Goal: Book appointment/travel/reservation

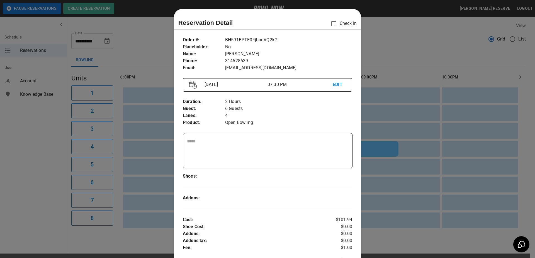
click at [346, 66] on p "[EMAIL_ADDRESS][DOMAIN_NAME]" at bounding box center [288, 67] width 127 height 7
click at [303, 51] on p "[PERSON_NAME]" at bounding box center [288, 53] width 127 height 7
click at [368, 49] on div at bounding box center [267, 129] width 535 height 258
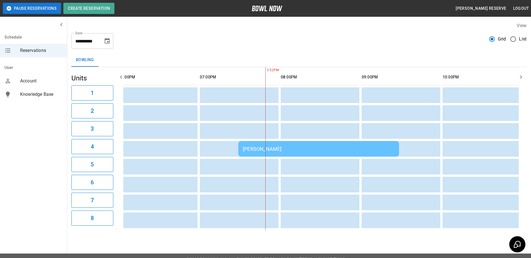
click at [105, 41] on icon "Choose date, selected date is Sep 2, 2025" at bounding box center [107, 41] width 7 height 7
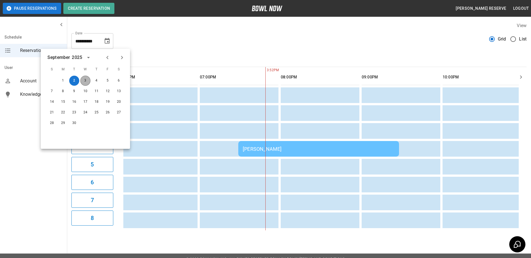
click at [85, 79] on button "3" at bounding box center [85, 81] width 10 height 10
type input "**********"
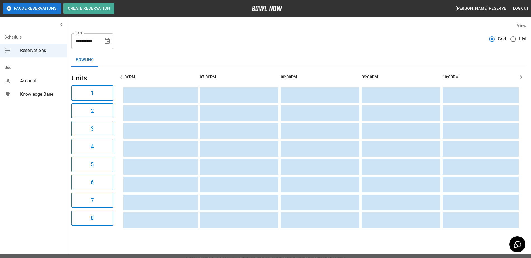
scroll to position [0, 323]
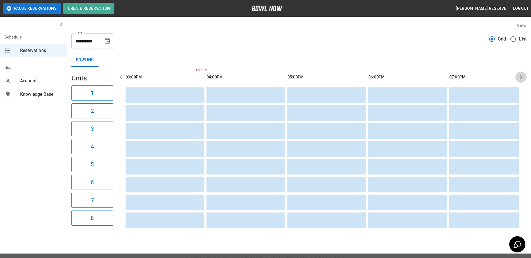
click at [520, 77] on icon "button" at bounding box center [520, 77] width 7 height 7
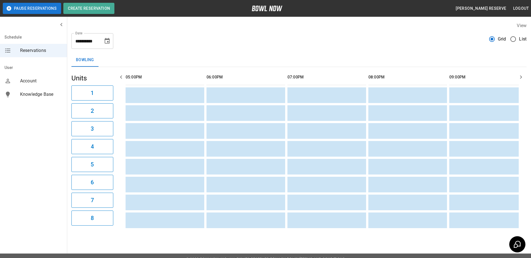
scroll to position [0, 566]
click at [520, 77] on icon "button" at bounding box center [520, 77] width 7 height 7
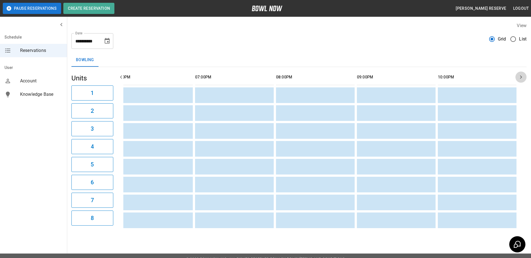
scroll to position [0, 571]
click at [520, 77] on icon "button" at bounding box center [520, 77] width 7 height 7
click at [120, 77] on icon "button" at bounding box center [121, 76] width 2 height 3
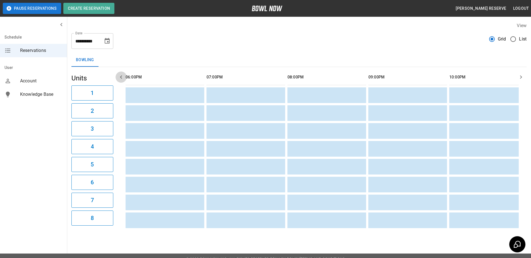
click at [120, 77] on icon "button" at bounding box center [121, 76] width 2 height 3
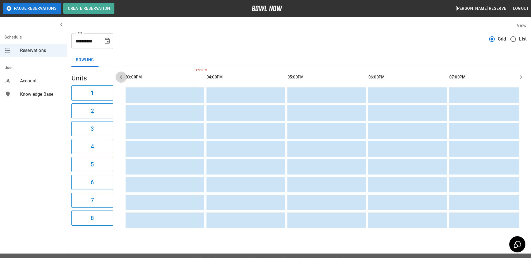
click at [120, 77] on icon "button" at bounding box center [121, 76] width 2 height 3
click at [521, 78] on icon "button" at bounding box center [521, 76] width 2 height 3
